Goal: Navigation & Orientation: Find specific page/section

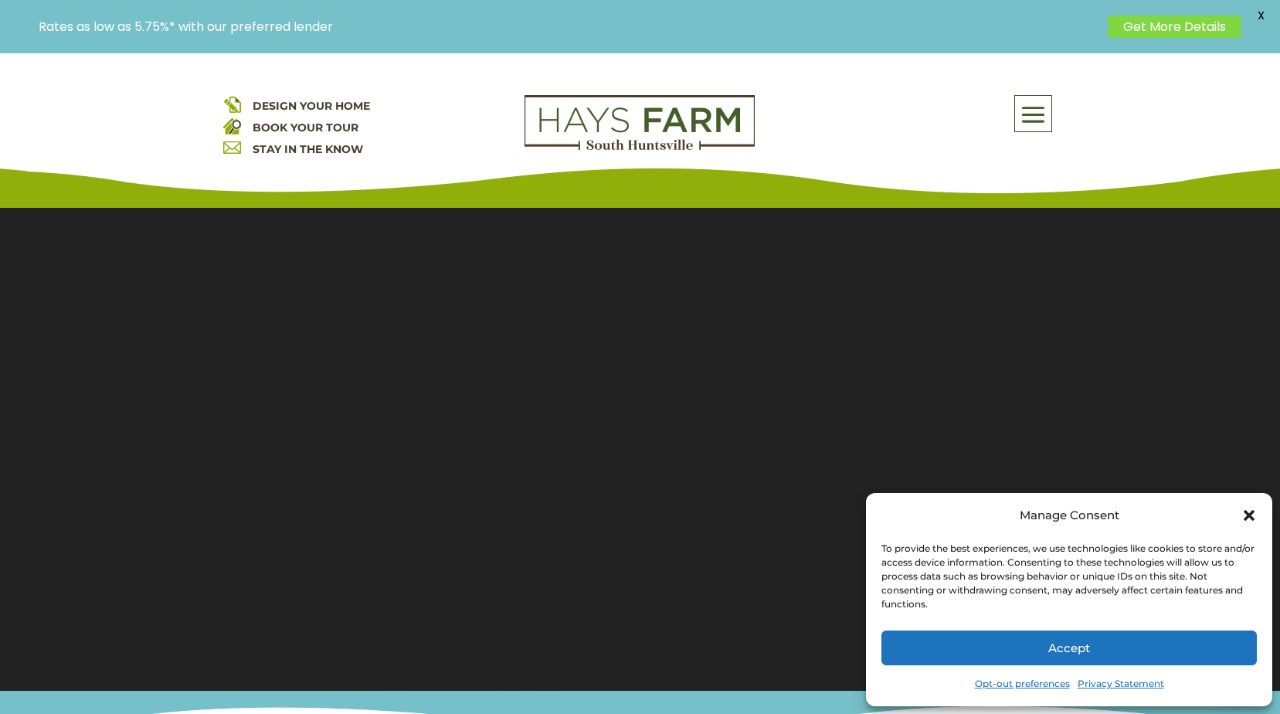
click at [1022, 115] on span at bounding box center [1033, 115] width 36 height 36
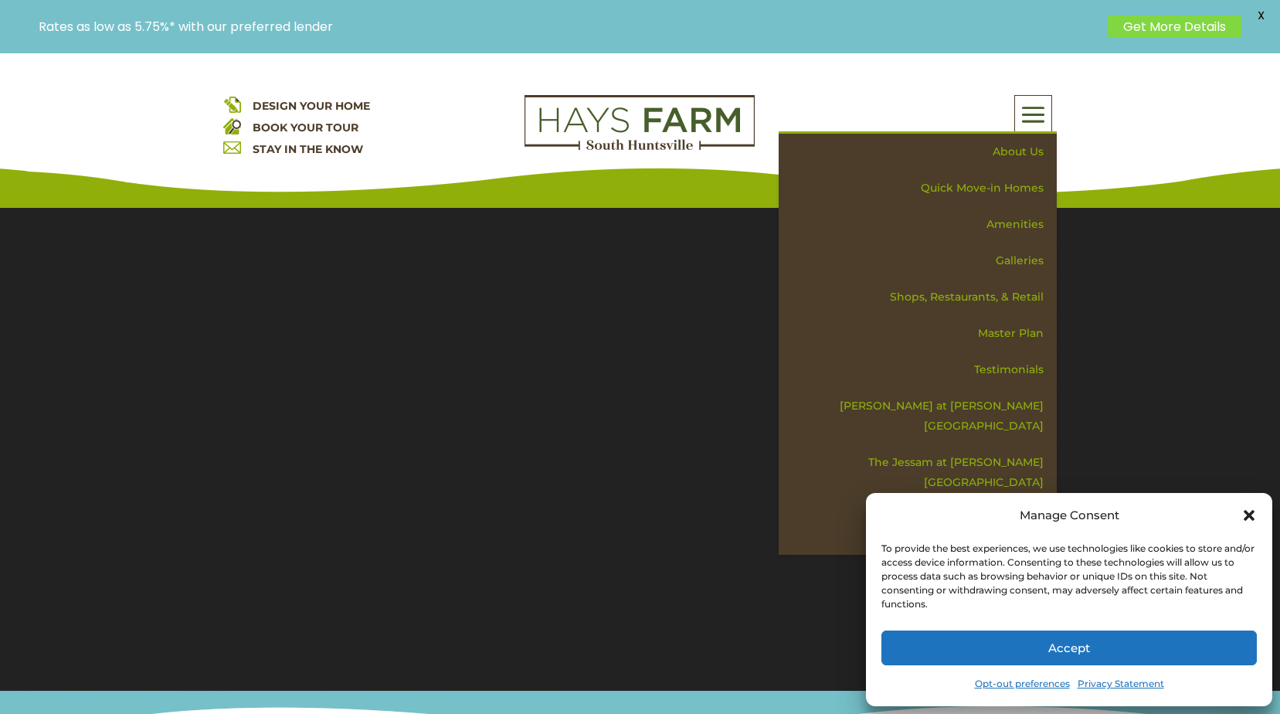
click at [1246, 514] on icon "Close dialog" at bounding box center [1248, 515] width 11 height 11
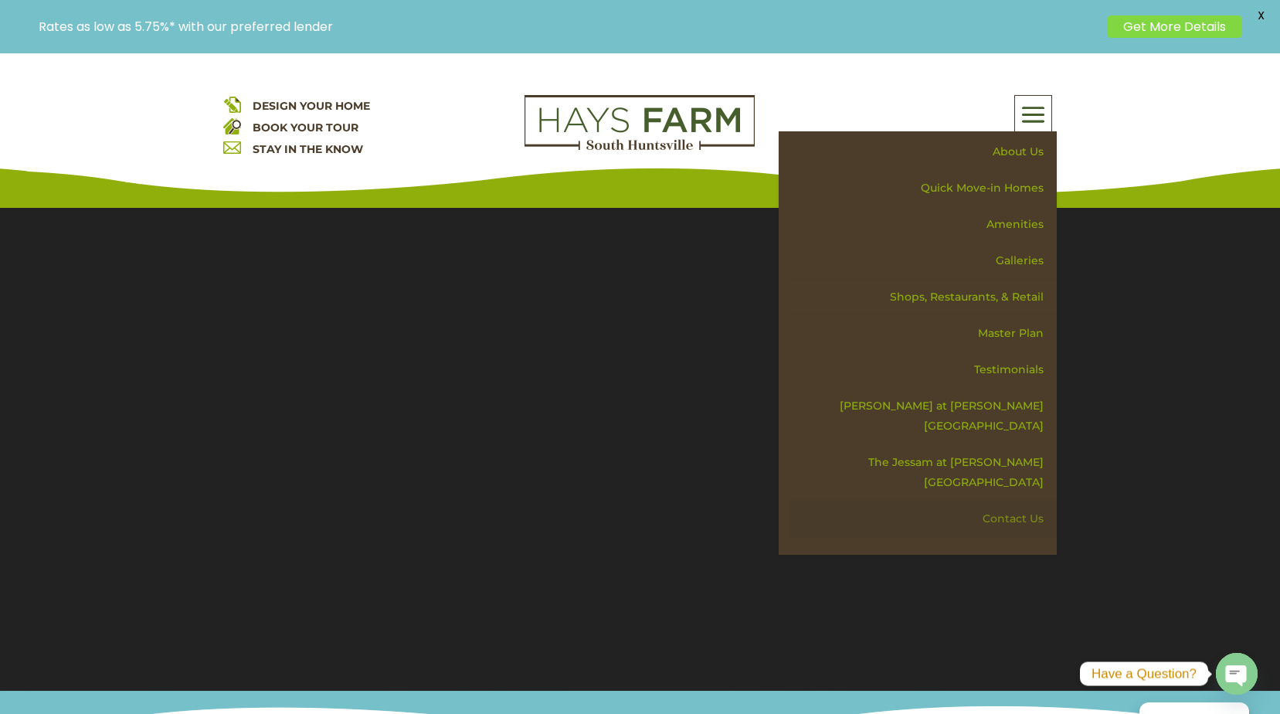
click at [1035, 500] on link "Contact Us" at bounding box center [922, 518] width 267 height 36
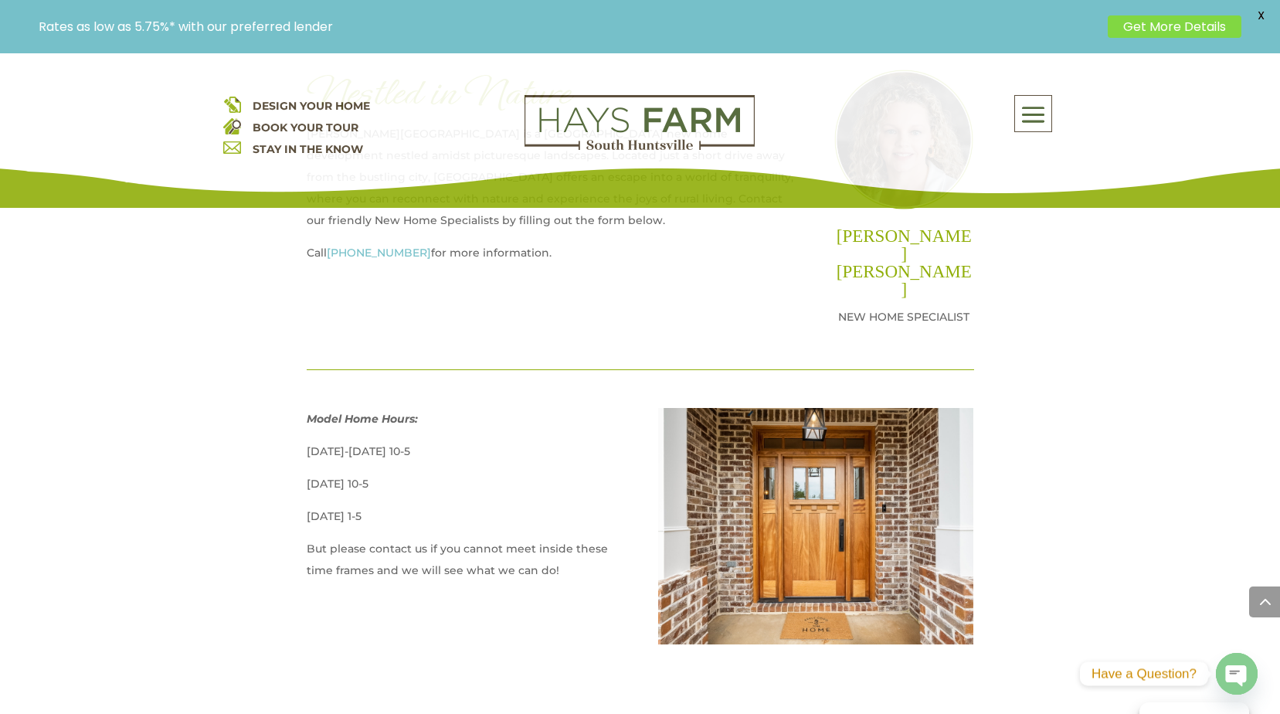
scroll to position [695, 0]
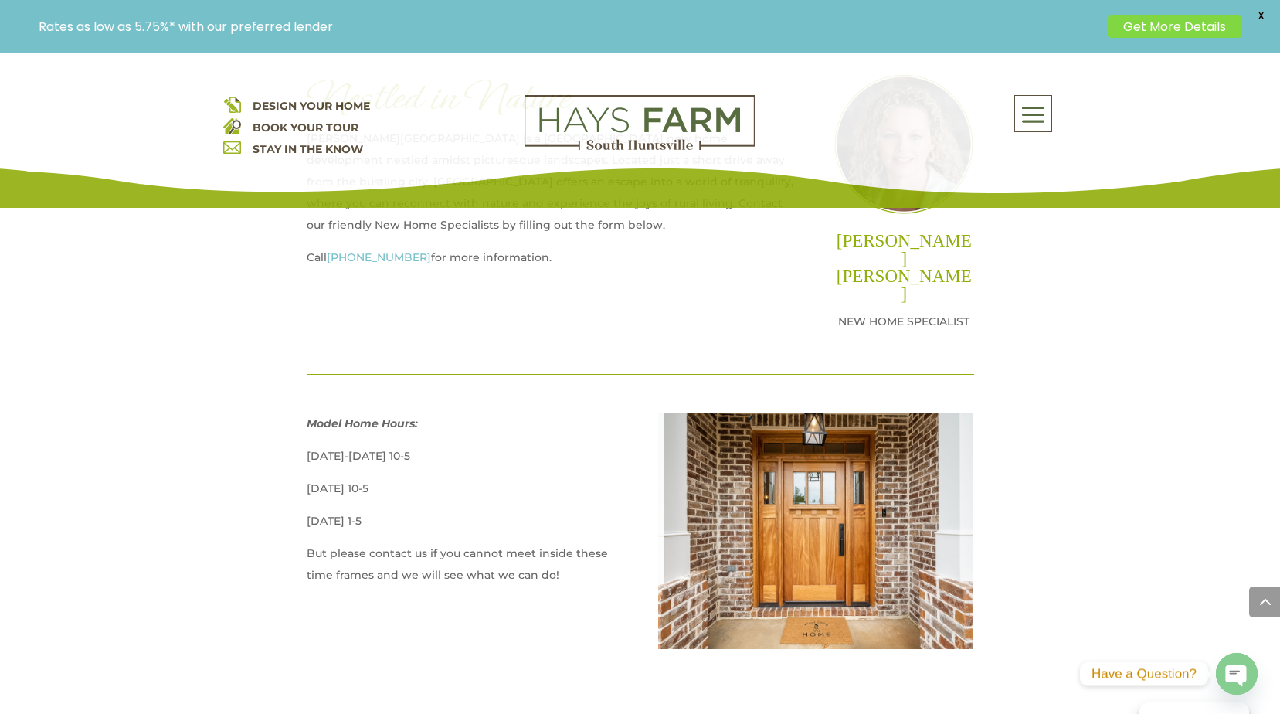
click at [1032, 117] on span at bounding box center [1033, 115] width 36 height 36
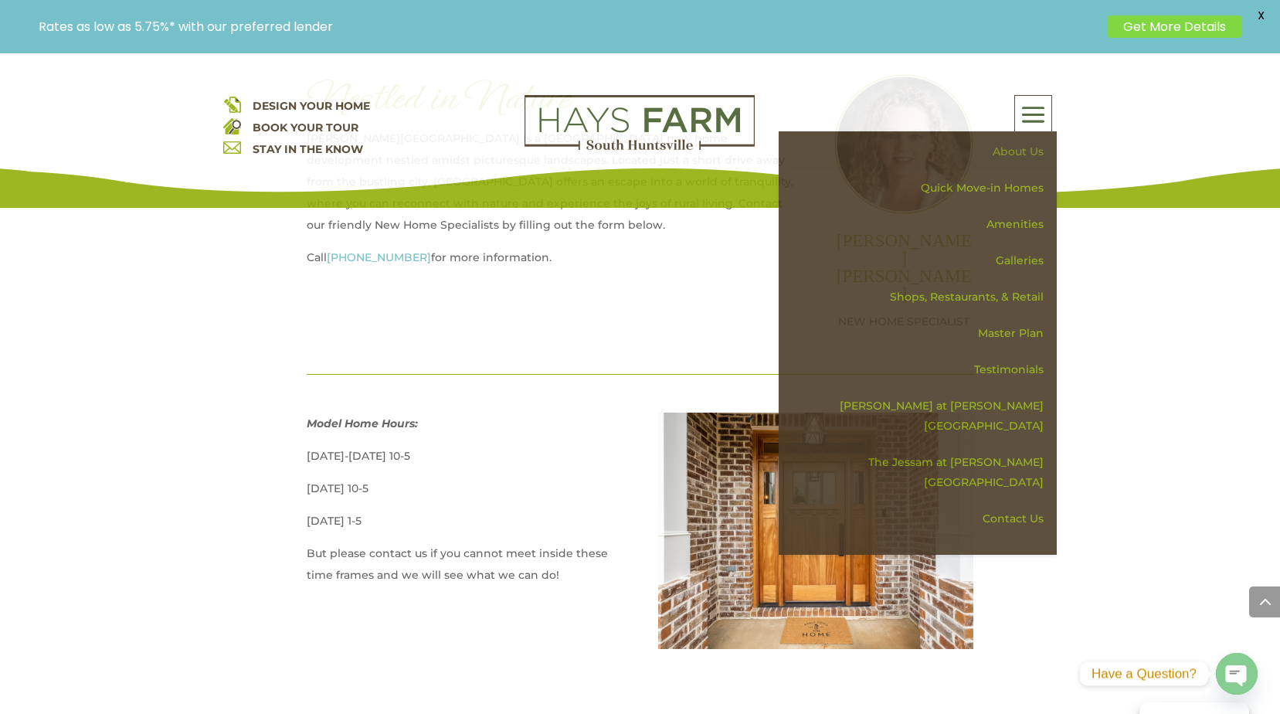
click at [1030, 146] on link "About Us" at bounding box center [922, 152] width 267 height 36
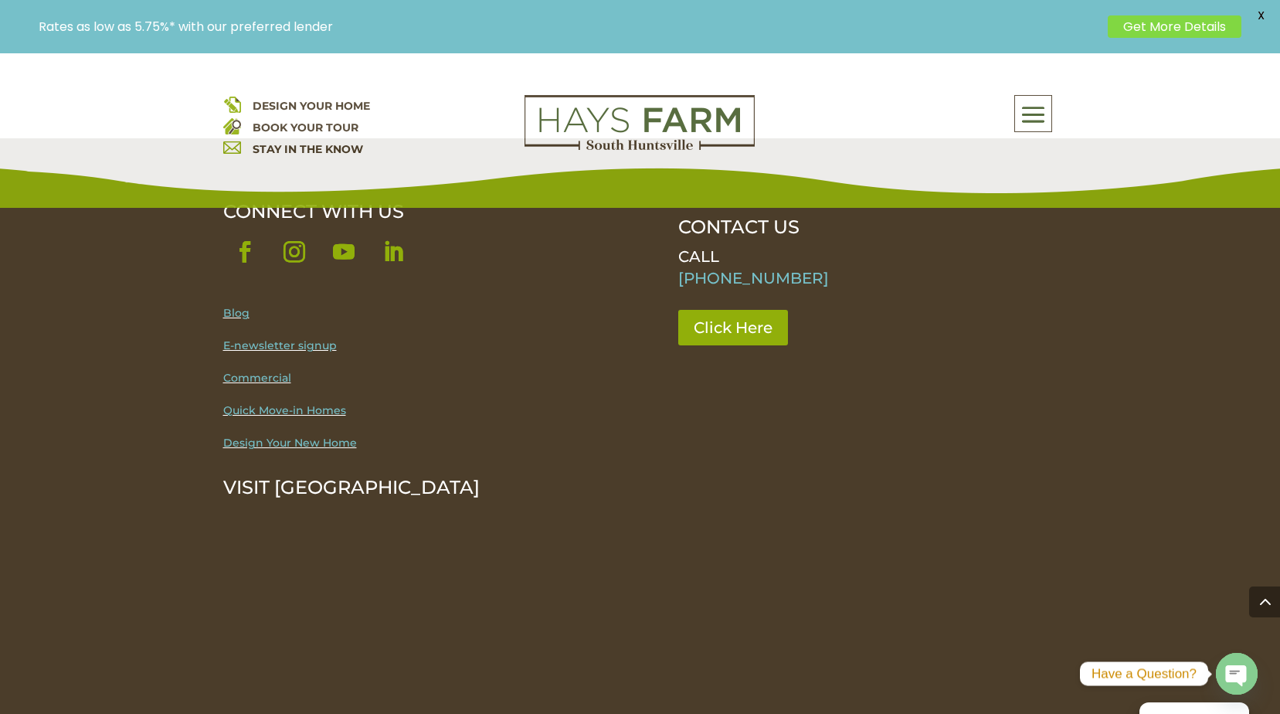
scroll to position [2085, 0]
click at [242, 304] on link "Blog" at bounding box center [236, 311] width 26 height 14
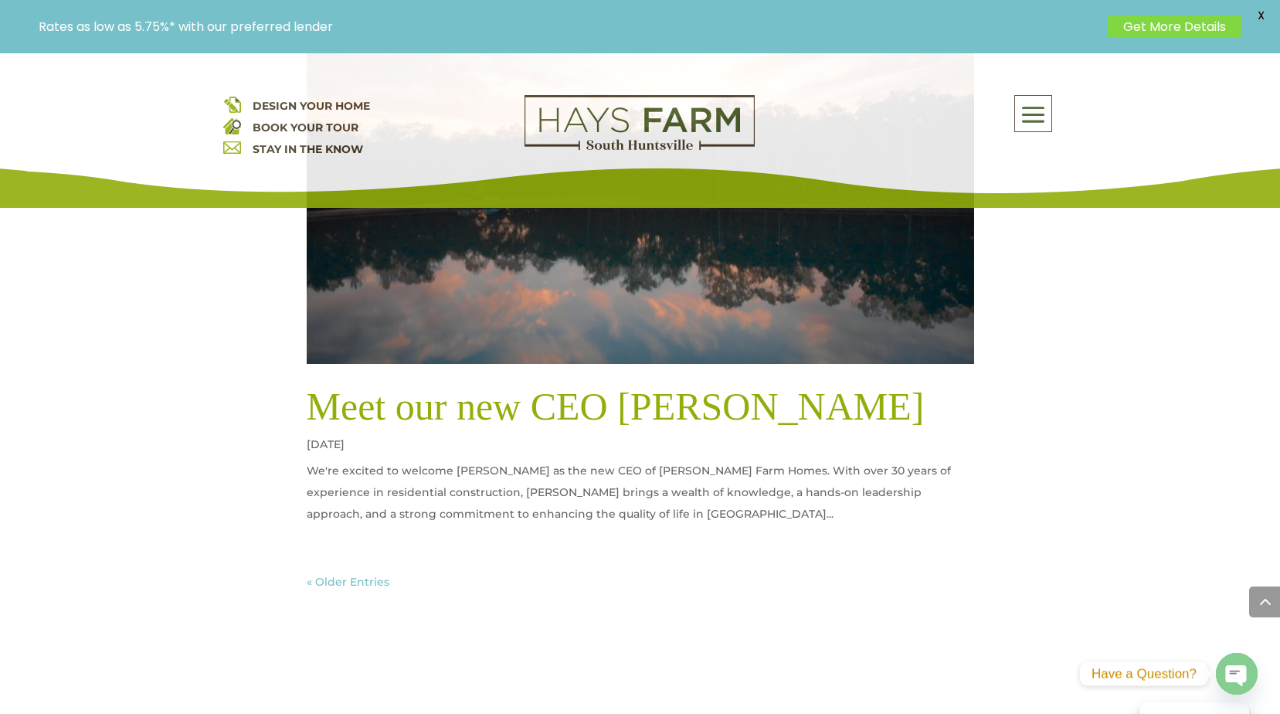
scroll to position [7182, 0]
